Goal: Information Seeking & Learning: Learn about a topic

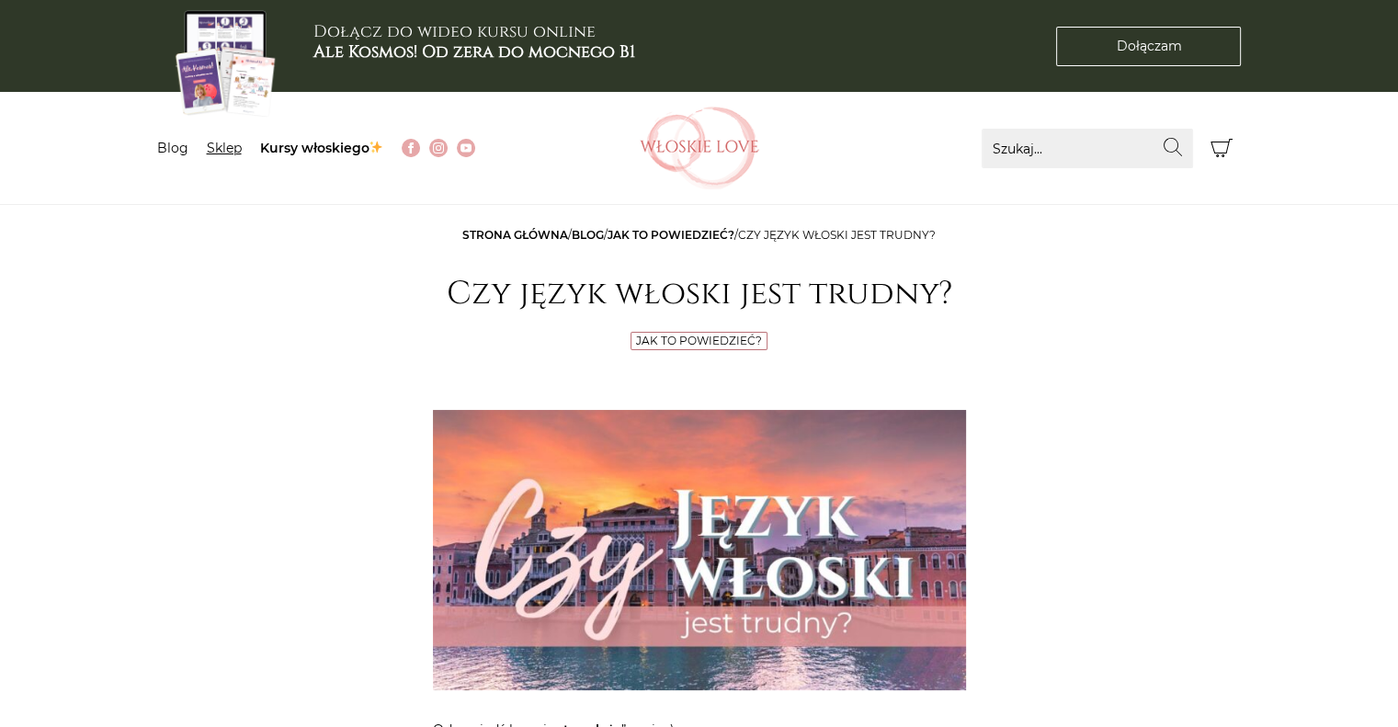
click at [229, 146] on link "Sklep" at bounding box center [224, 148] width 35 height 17
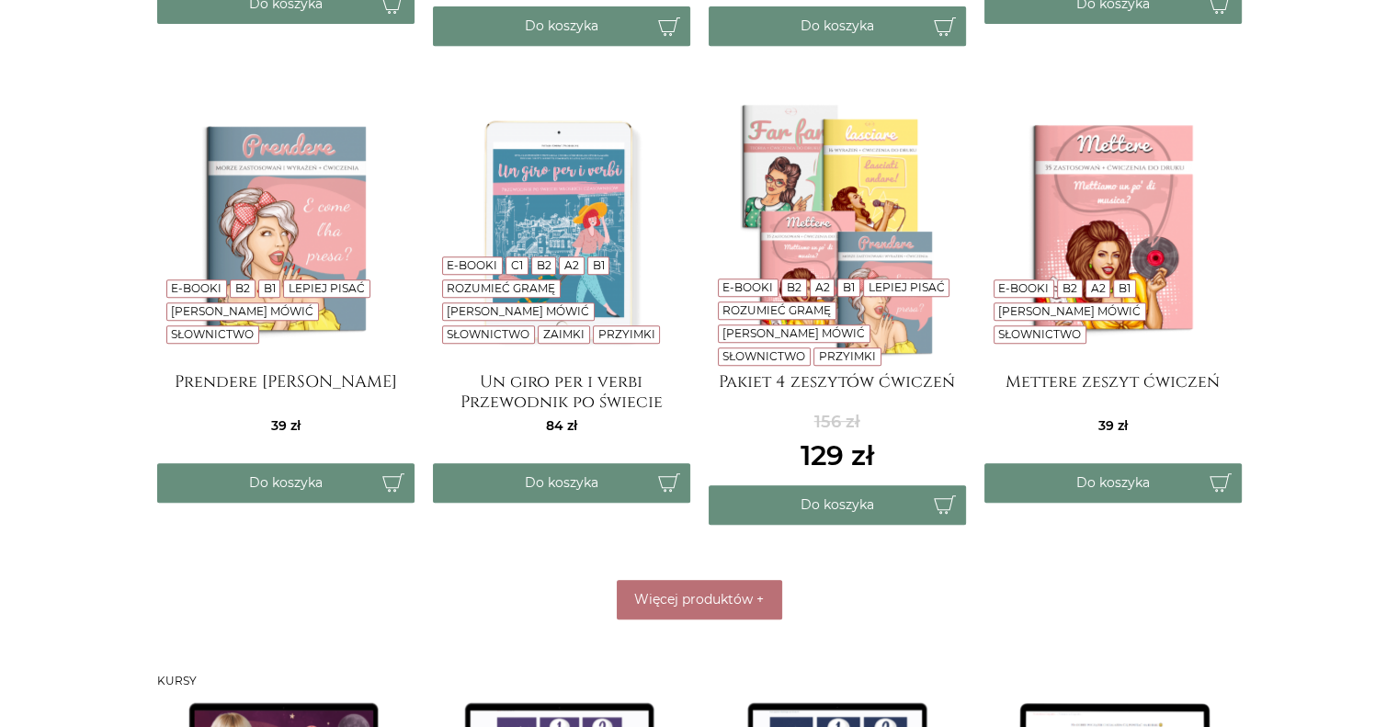
scroll to position [827, 0]
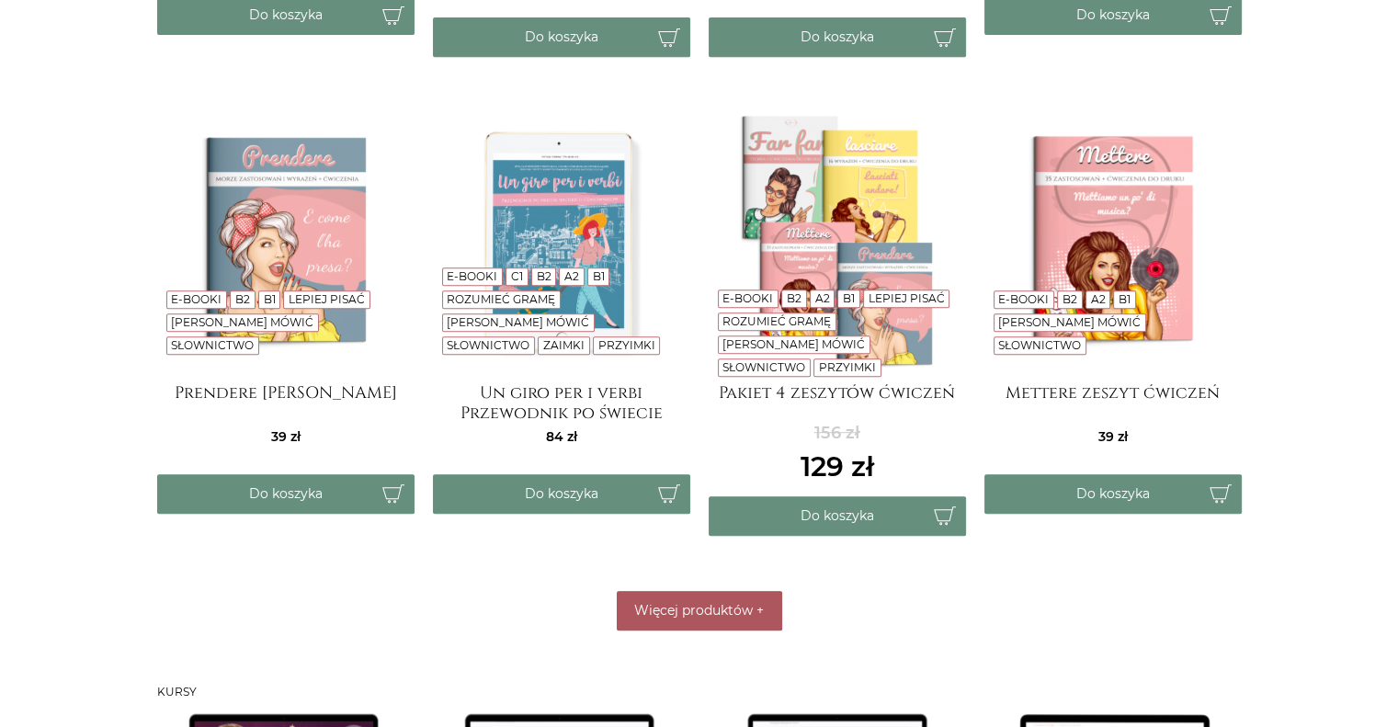
click at [739, 602] on span "Więcej produktów" at bounding box center [693, 610] width 119 height 17
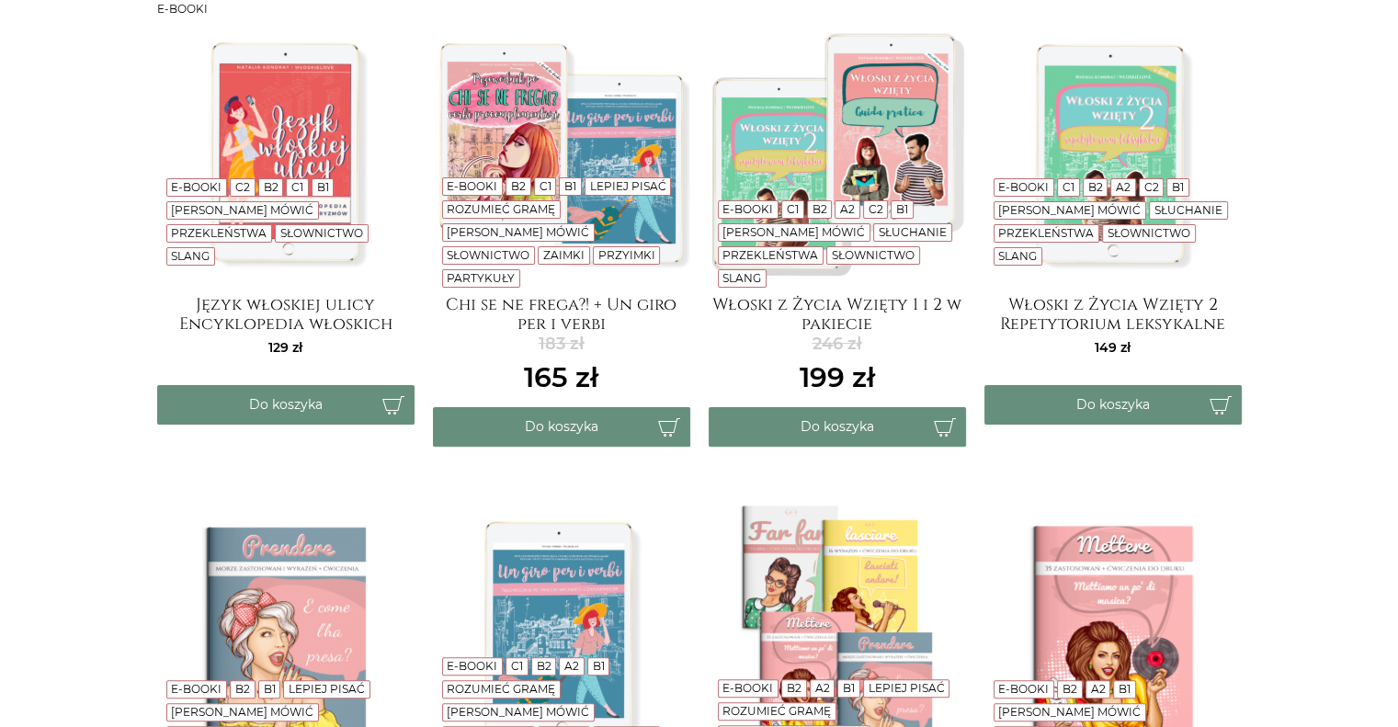
scroll to position [368, 0]
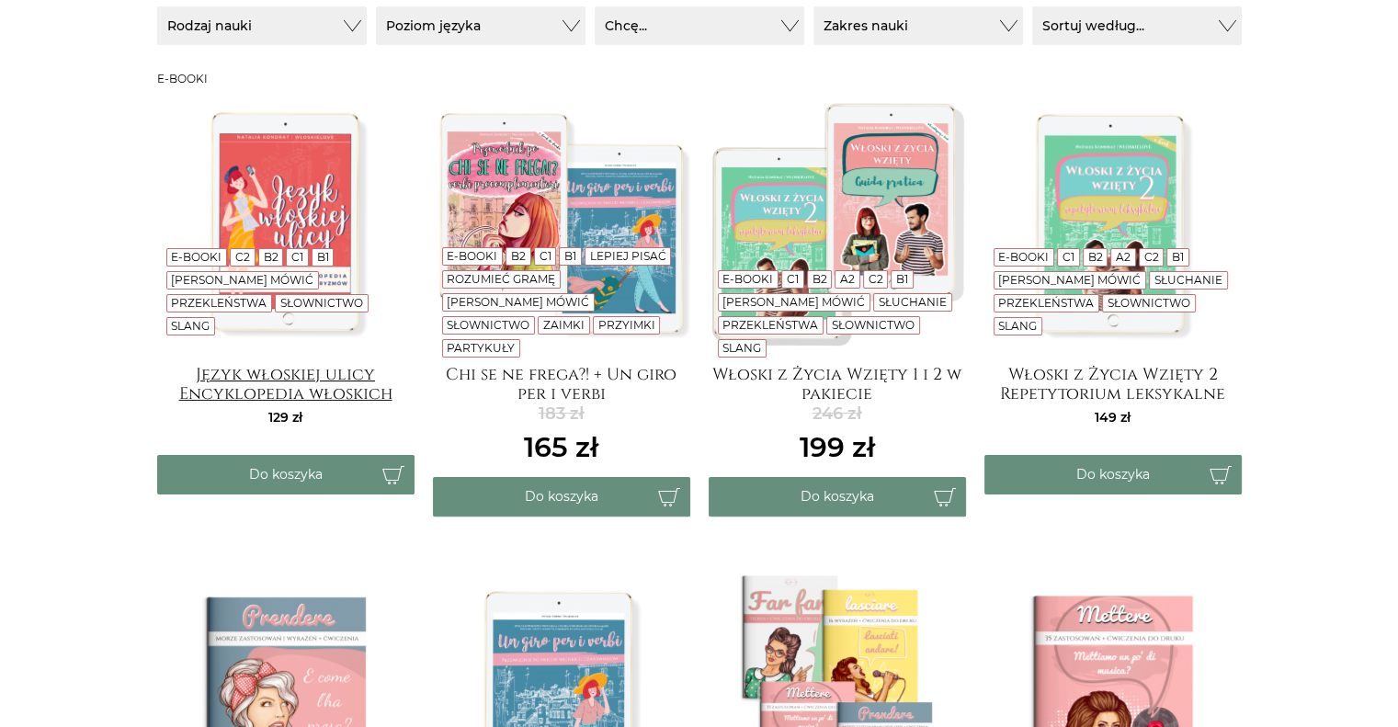
click at [209, 393] on h4 "Język włoskiej ulicy Encyklopedia włoskich wulgaryzmów" at bounding box center [285, 383] width 257 height 37
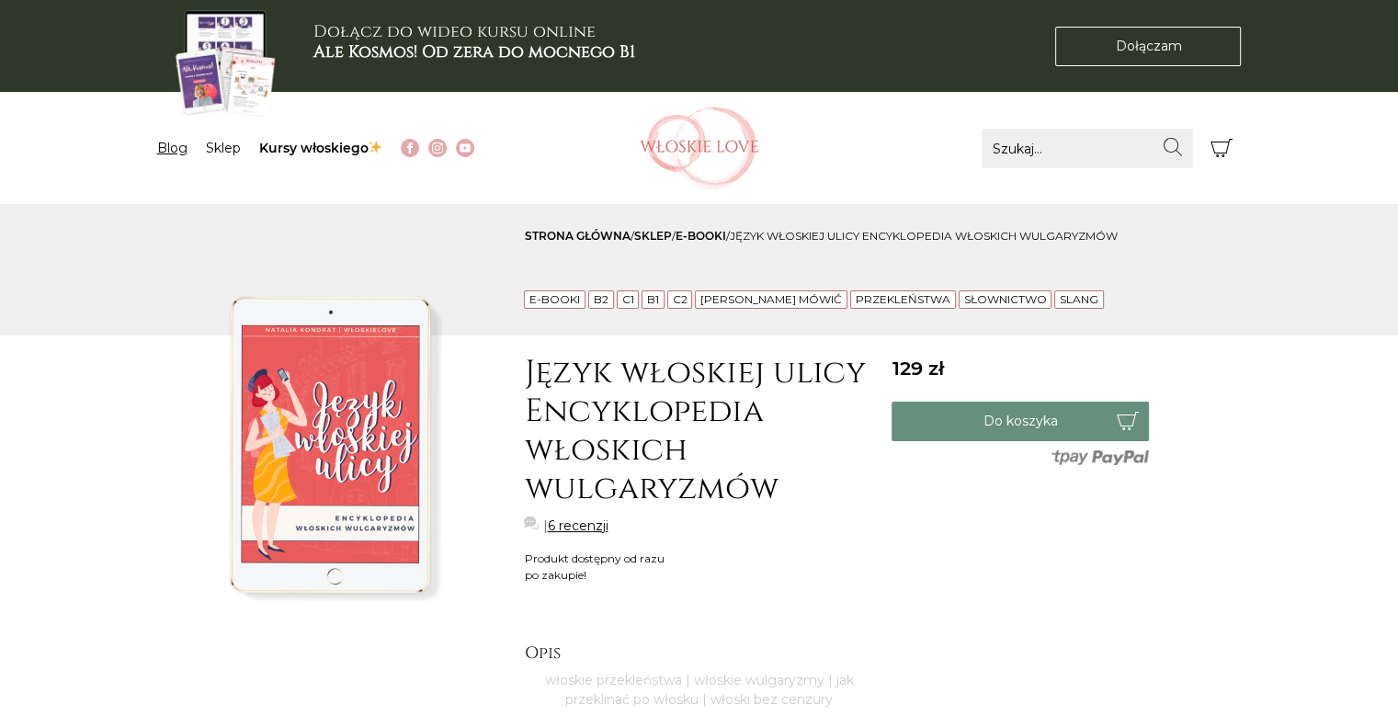
click at [176, 149] on link "Blog" at bounding box center [172, 148] width 30 height 17
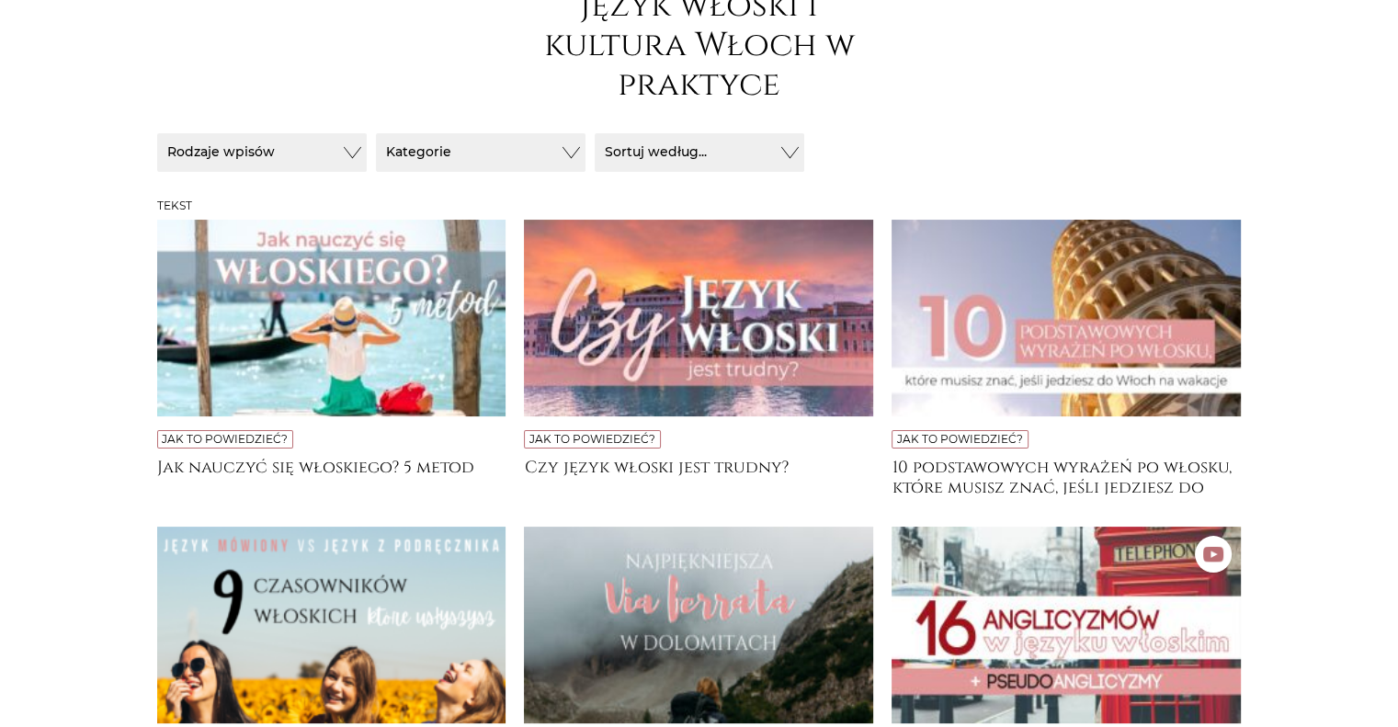
scroll to position [276, 0]
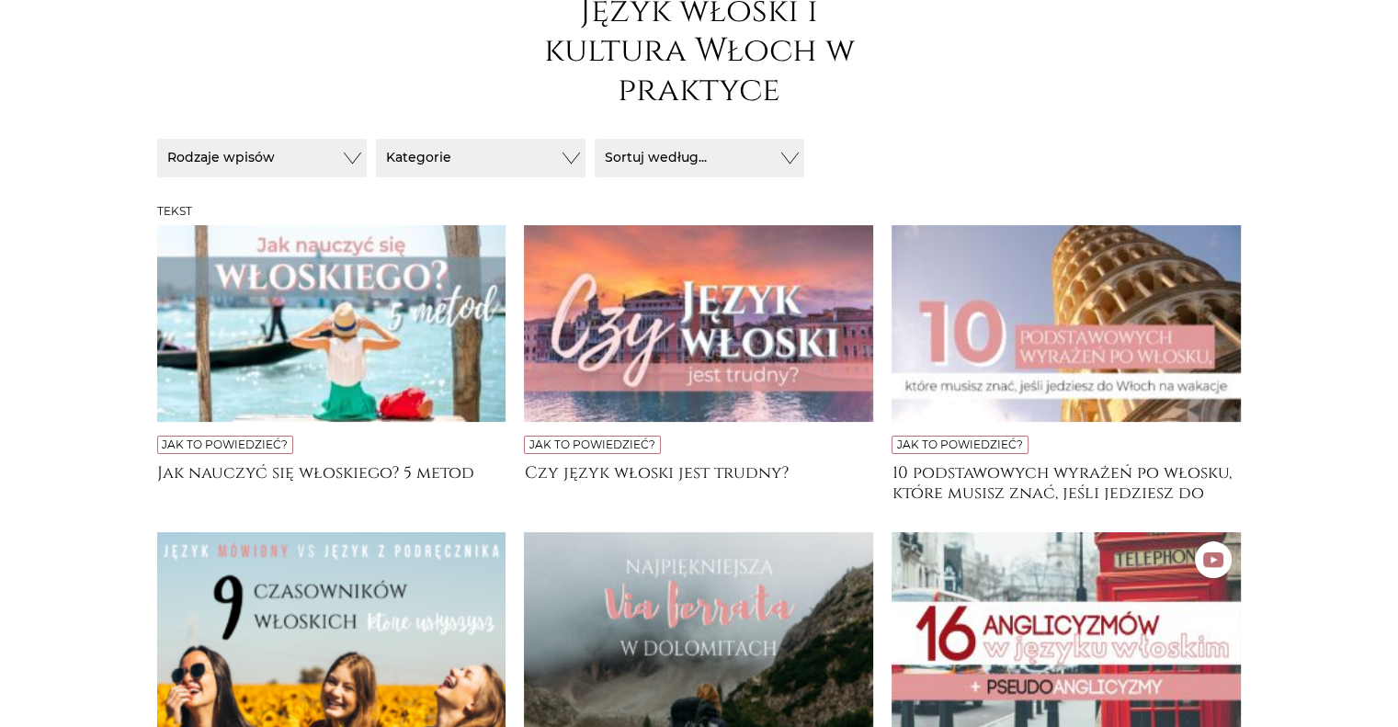
click at [392, 323] on img at bounding box center [331, 323] width 349 height 197
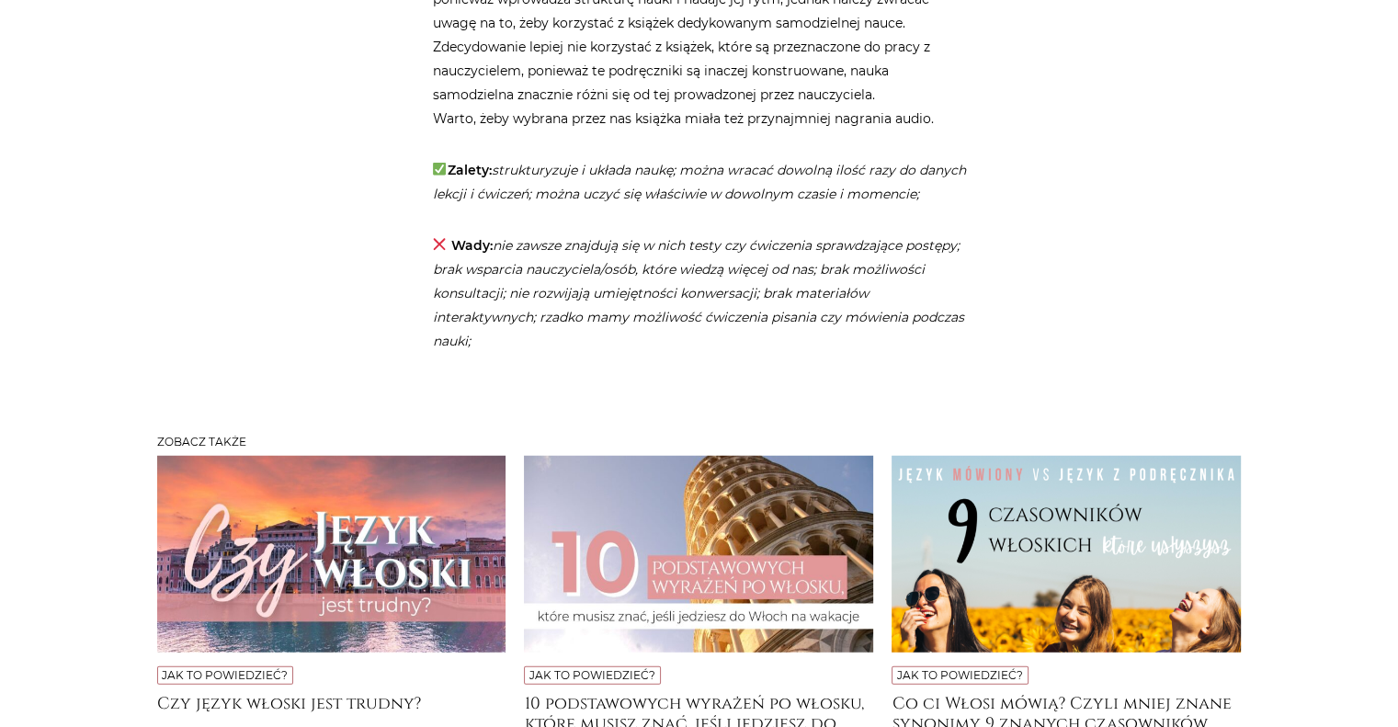
scroll to position [4962, 0]
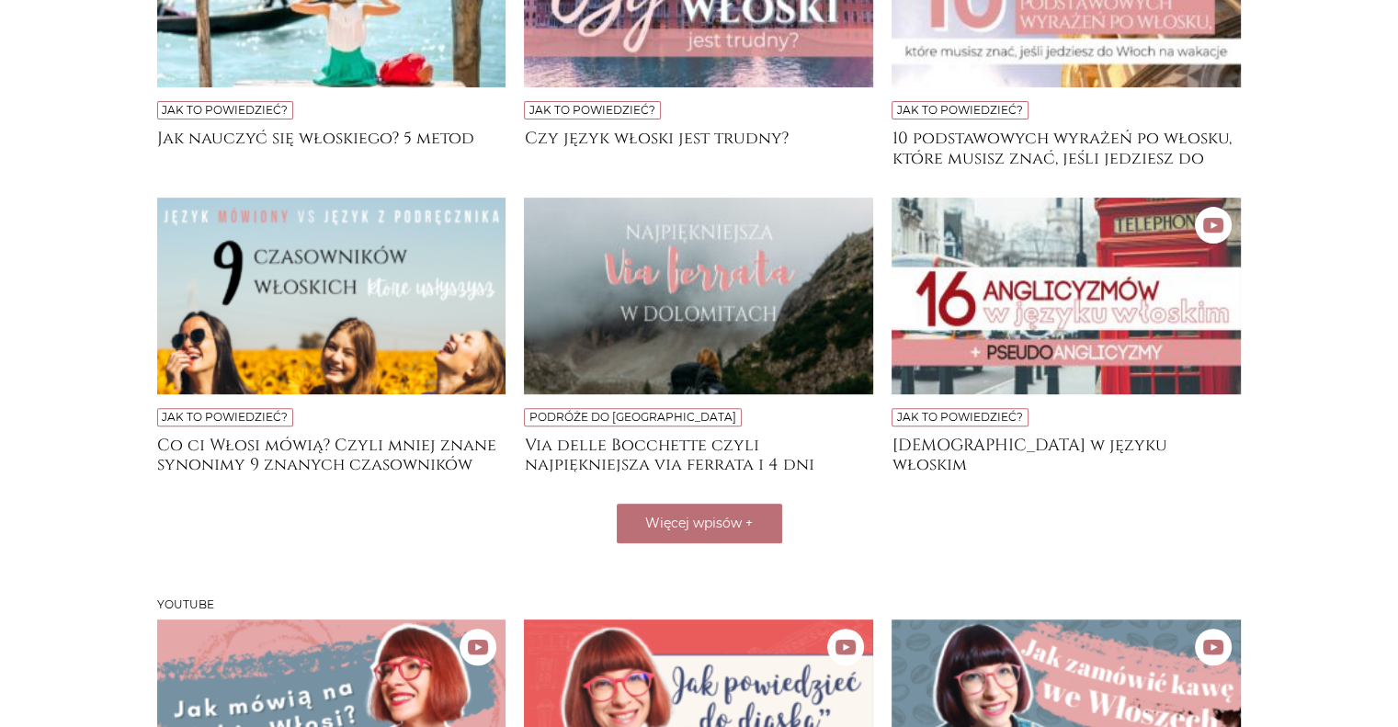
scroll to position [607, 0]
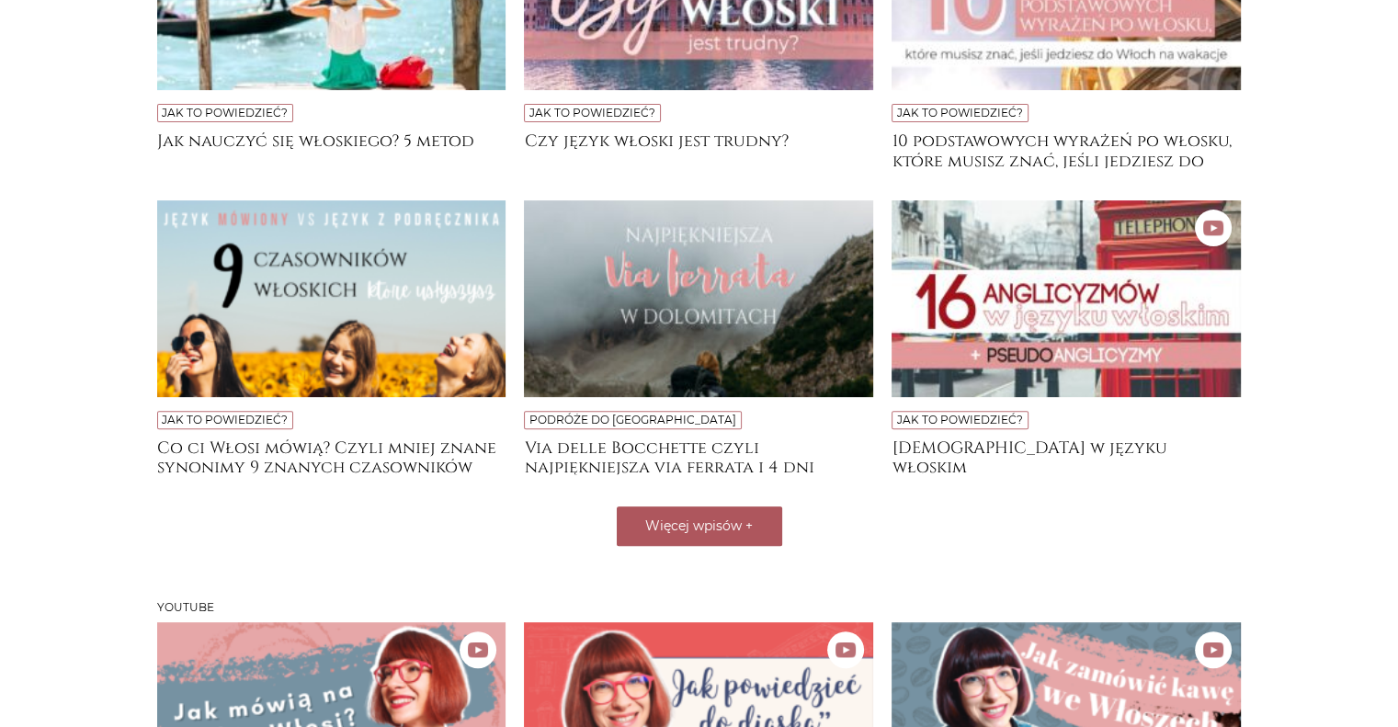
click at [708, 517] on span "Więcej wpisów" at bounding box center [693, 525] width 96 height 17
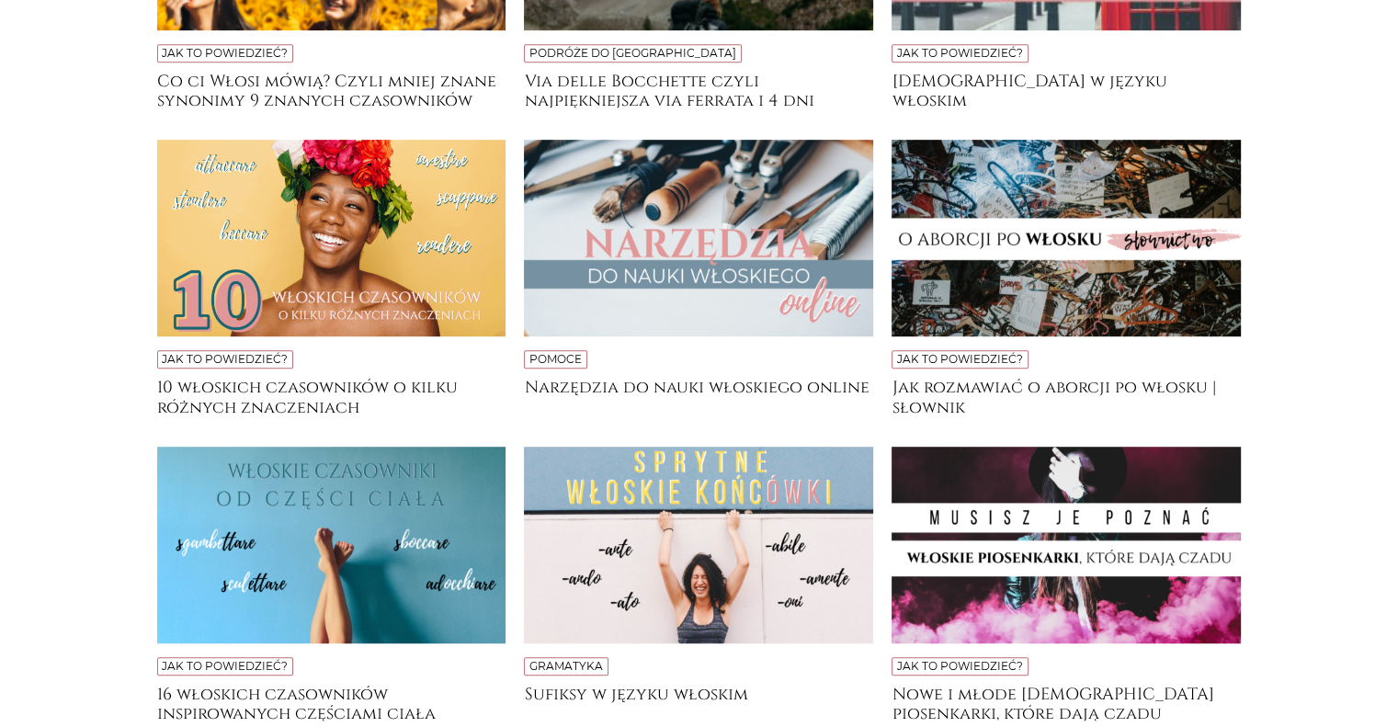
scroll to position [975, 0]
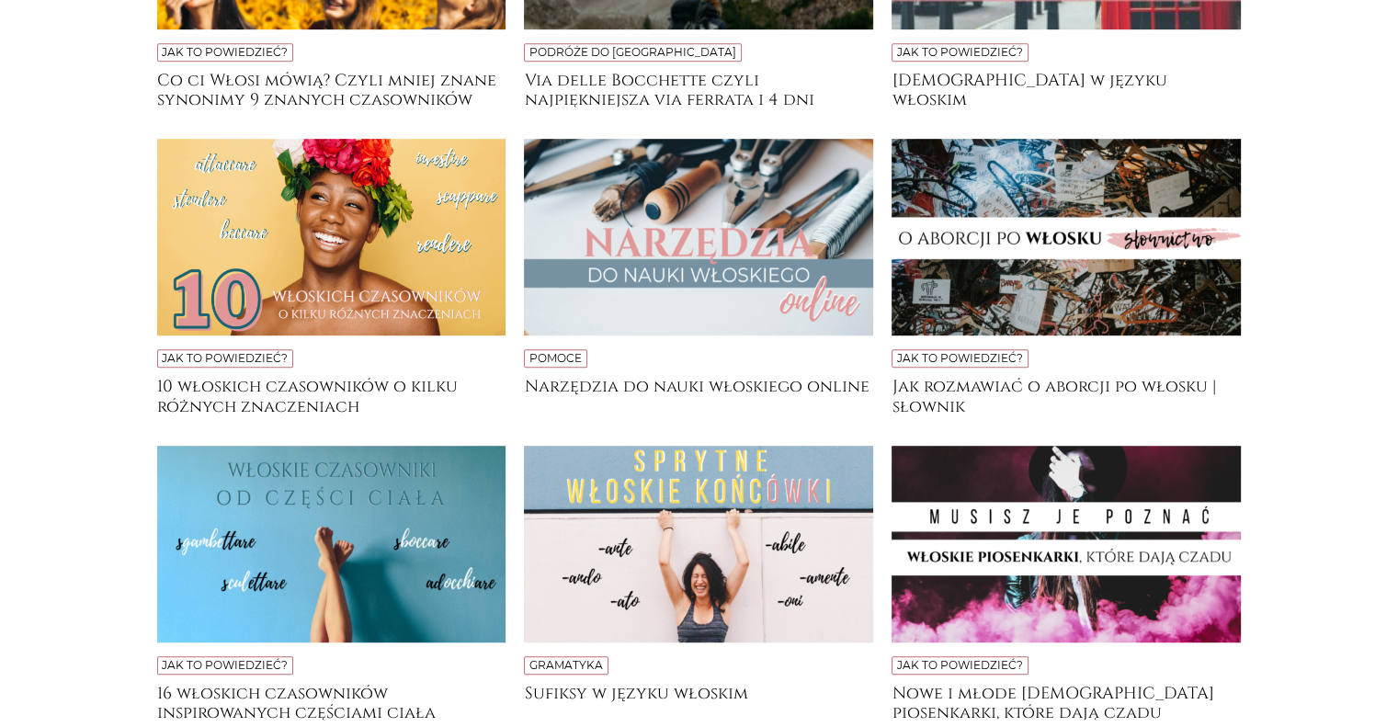
click at [739, 400] on h4 "Narzędzia do nauki włoskiego online" at bounding box center [698, 395] width 349 height 37
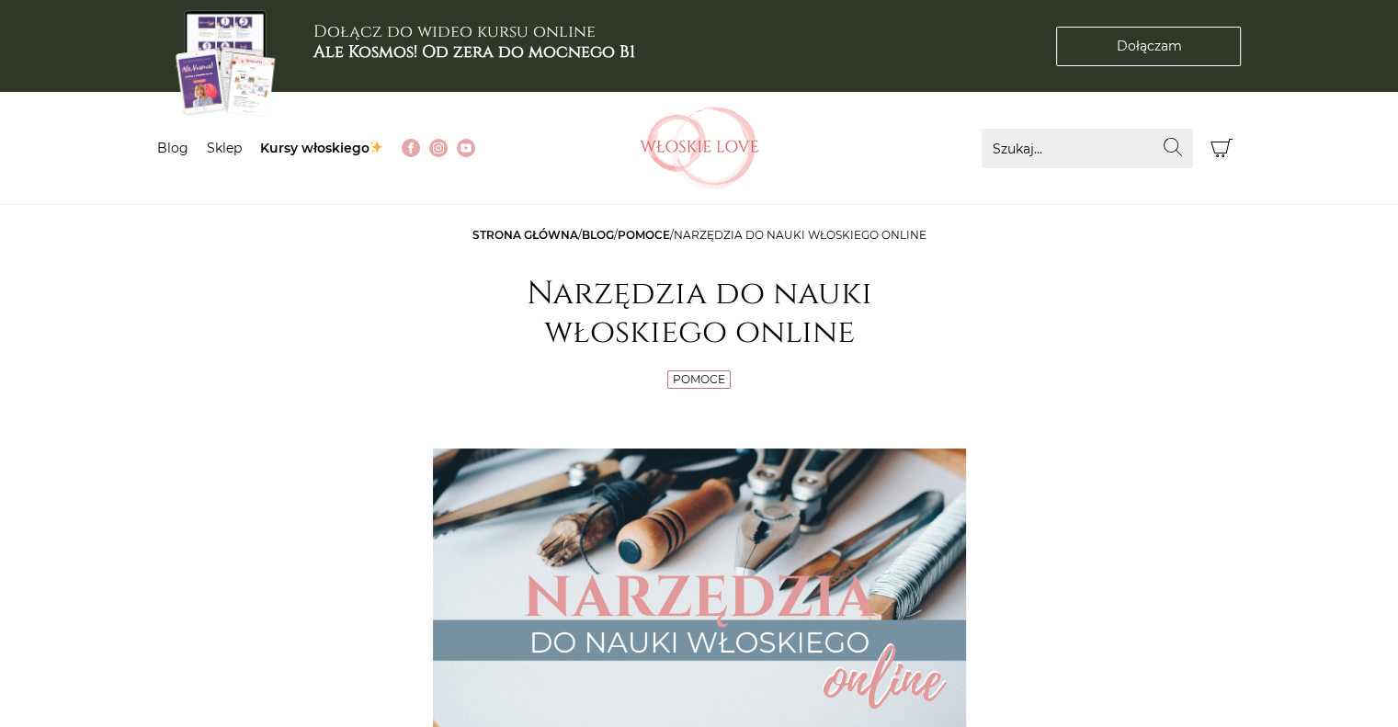
click at [598, 233] on link "Blog" at bounding box center [598, 235] width 32 height 14
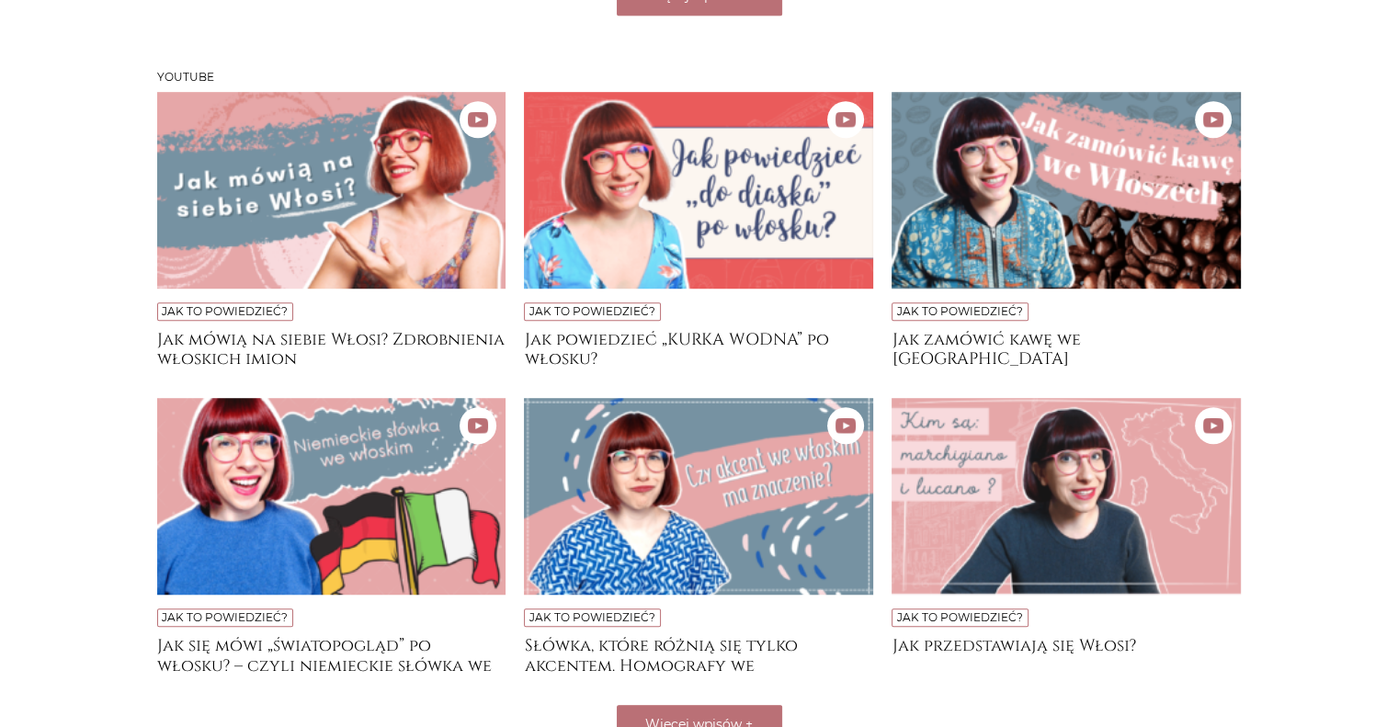
scroll to position [791, 0]
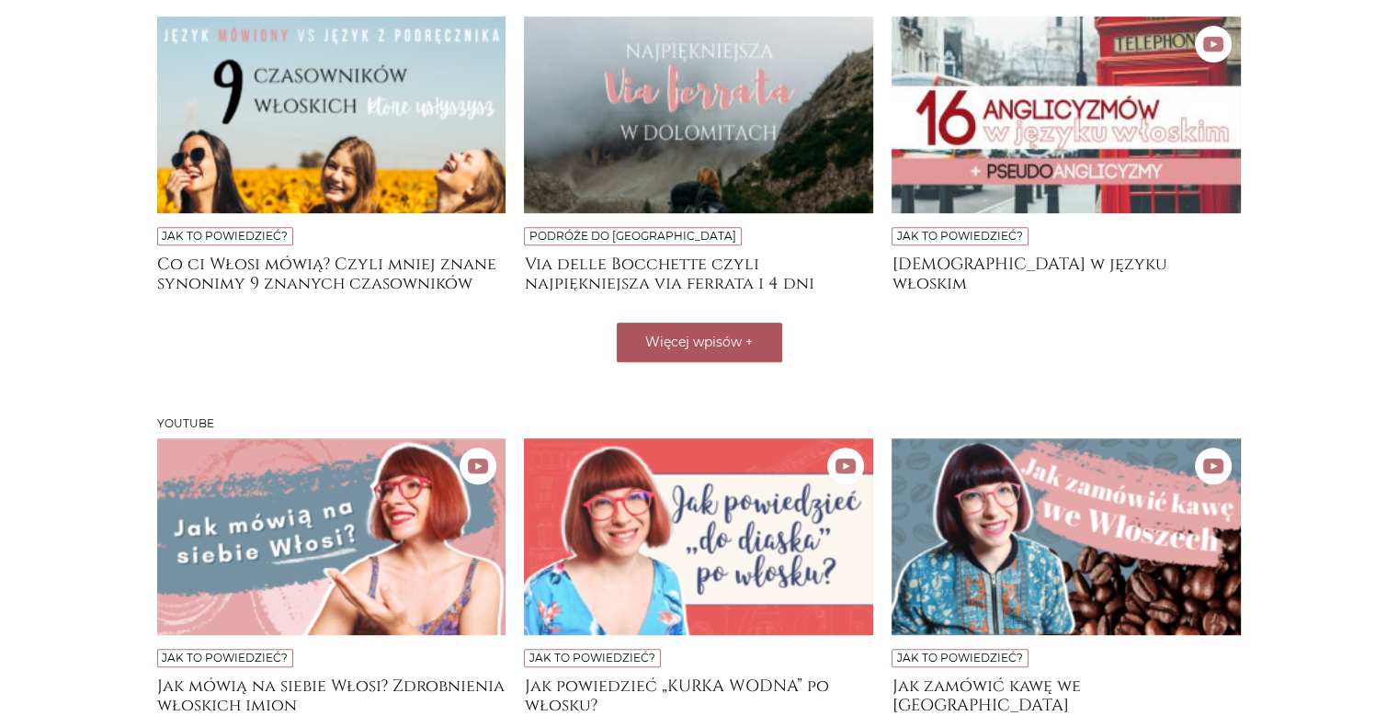
click at [755, 342] on button "Więcej wpisów +" at bounding box center [699, 343] width 165 height 40
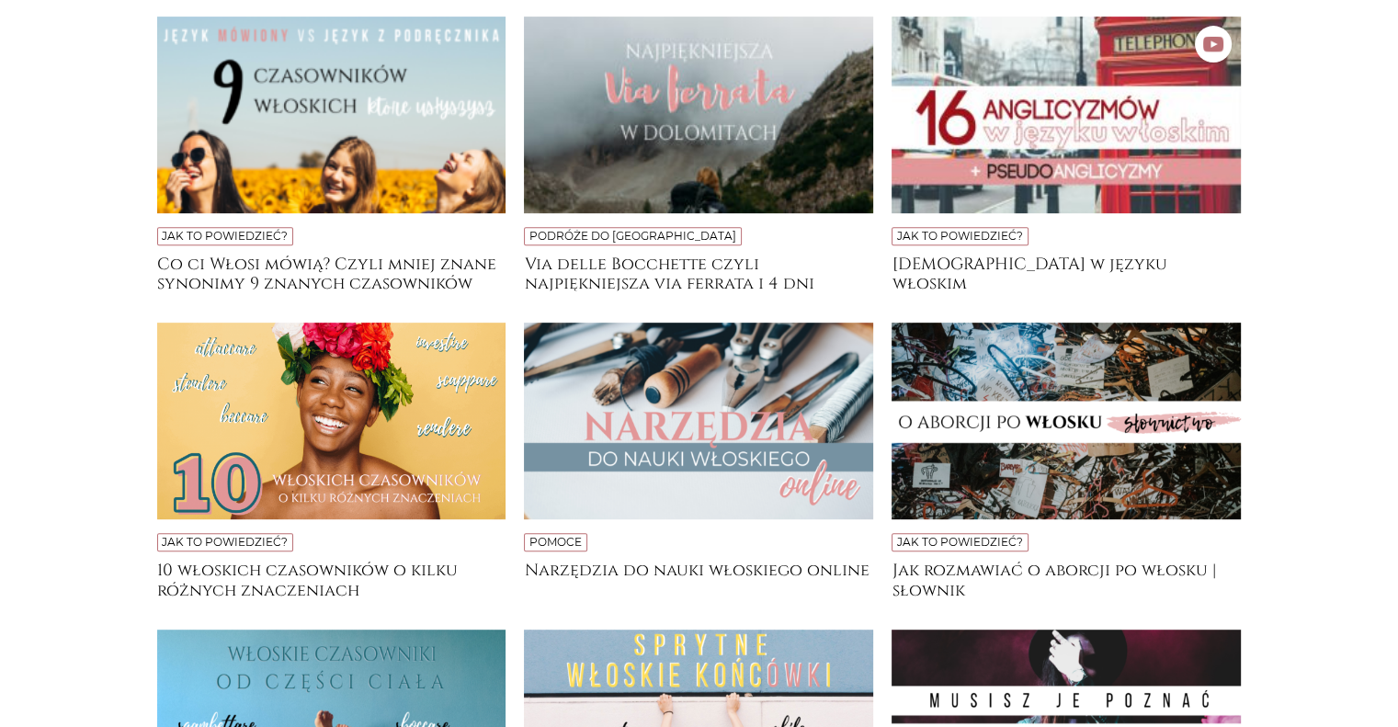
scroll to position [1251, 0]
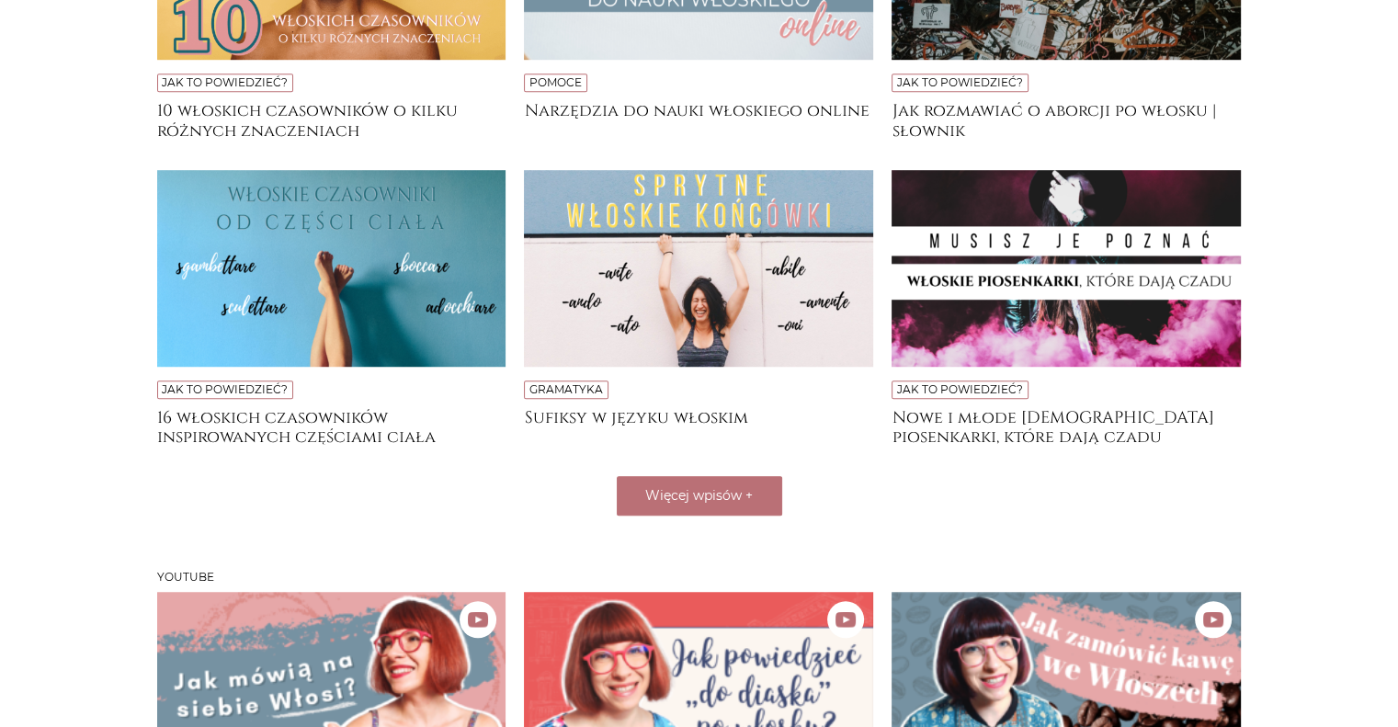
click at [686, 264] on img at bounding box center [698, 268] width 349 height 197
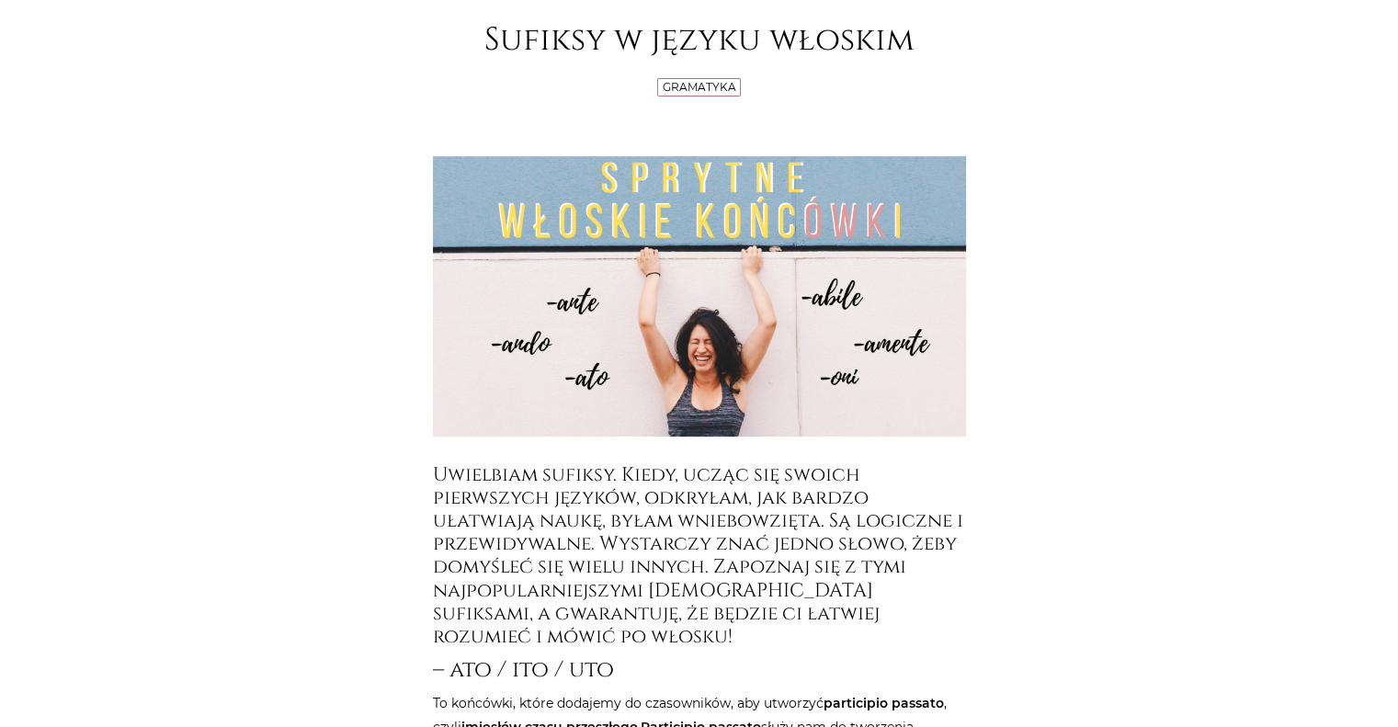
scroll to position [92, 0]
